Goal: Information Seeking & Learning: Learn about a topic

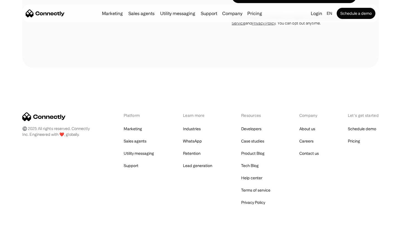
scroll to position [1076, 0]
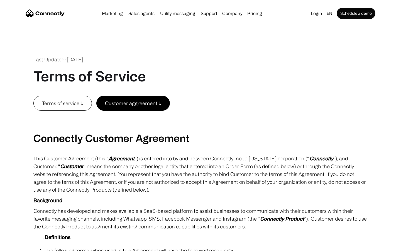
scroll to position [2048, 0]
